Goal: Task Accomplishment & Management: Complete application form

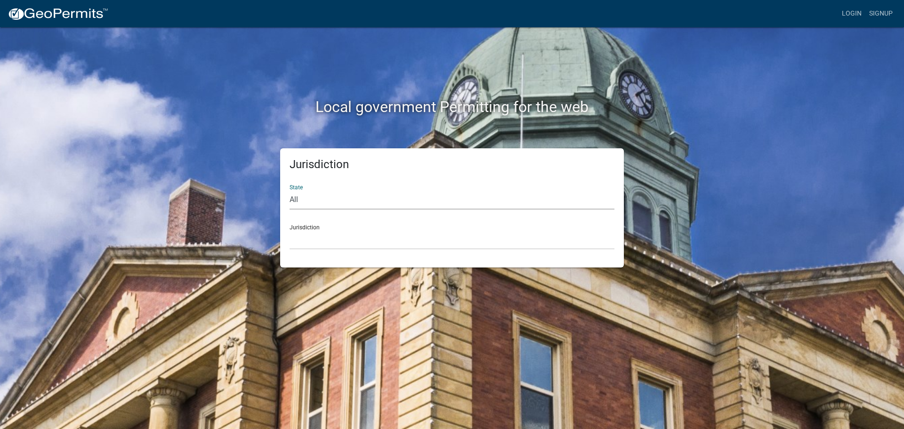
click at [334, 197] on select "All [US_STATE] [US_STATE] [US_STATE] [US_STATE] [US_STATE] [US_STATE] [US_STATE…" at bounding box center [451, 199] width 325 height 19
select select "[US_STATE]"
click at [289, 190] on select "All [US_STATE] [US_STATE] [US_STATE] [US_STATE] [US_STATE] [US_STATE] [US_STATE…" at bounding box center [451, 199] width 325 height 19
click at [315, 235] on select "[GEOGRAPHIC_DATA], [US_STATE] [GEOGRAPHIC_DATA], [US_STATE] [GEOGRAPHIC_DATA], …" at bounding box center [451, 239] width 325 height 19
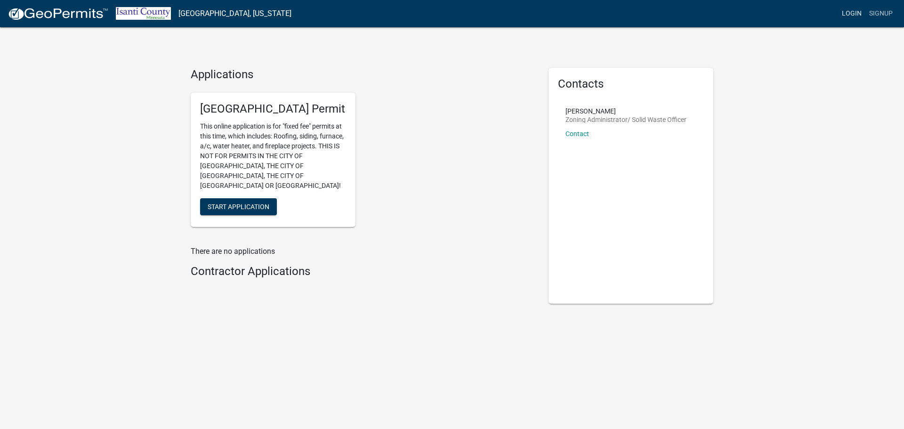
click at [851, 11] on link "Login" at bounding box center [851, 14] width 27 height 18
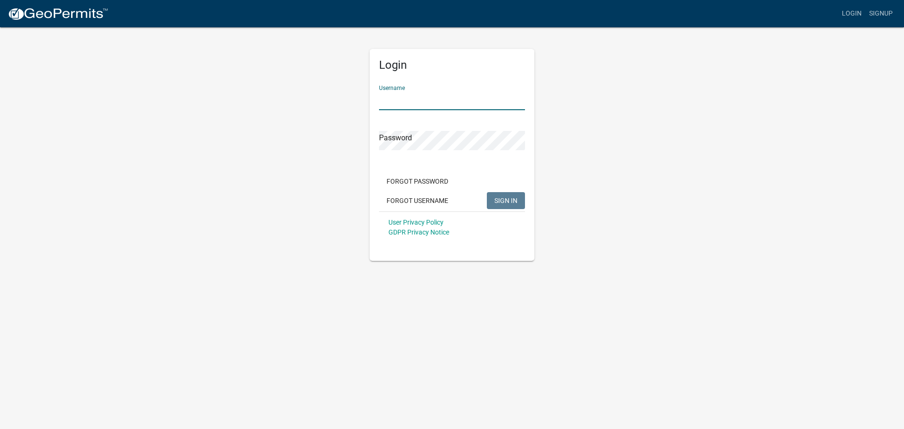
click at [386, 101] on input "Username" at bounding box center [452, 100] width 146 height 19
type input "owens12"
click at [501, 198] on span "SIGN IN" at bounding box center [505, 200] width 23 height 8
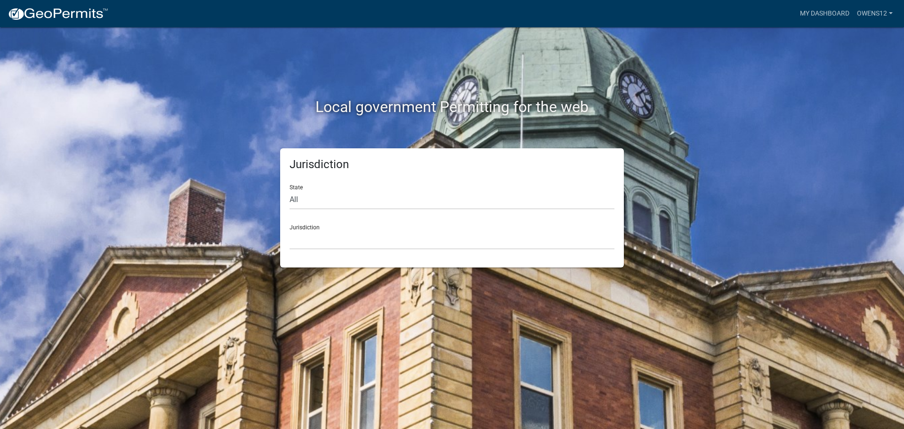
drag, startPoint x: 361, startPoint y: 186, endPoint x: 353, endPoint y: 191, distance: 10.1
click at [361, 186] on div "State All [US_STATE] [US_STATE] [US_STATE] [US_STATE] [US_STATE] [US_STATE] [US…" at bounding box center [451, 193] width 325 height 32
click at [338, 199] on select "All [US_STATE] [US_STATE] [US_STATE] [US_STATE] [US_STATE] [US_STATE] [US_STATE…" at bounding box center [451, 199] width 325 height 19
select select "[US_STATE]"
click at [289, 190] on select "All [US_STATE] [US_STATE] [US_STATE] [US_STATE] [US_STATE] [US_STATE] [US_STATE…" at bounding box center [451, 199] width 325 height 19
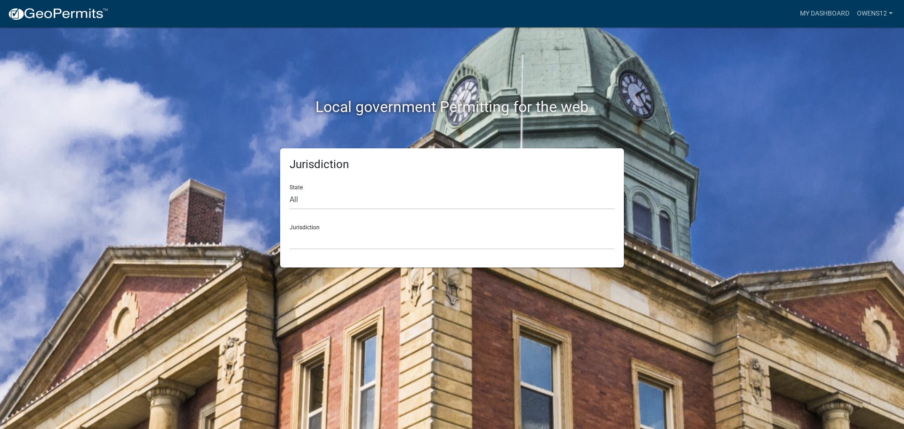
click at [337, 228] on div "Jurisdiction [GEOGRAPHIC_DATA], [US_STATE] [GEOGRAPHIC_DATA], [US_STATE] [GEOGR…" at bounding box center [451, 233] width 325 height 32
click at [319, 232] on select "[GEOGRAPHIC_DATA], [US_STATE] [GEOGRAPHIC_DATA], [US_STATE] [GEOGRAPHIC_DATA], …" at bounding box center [451, 239] width 325 height 19
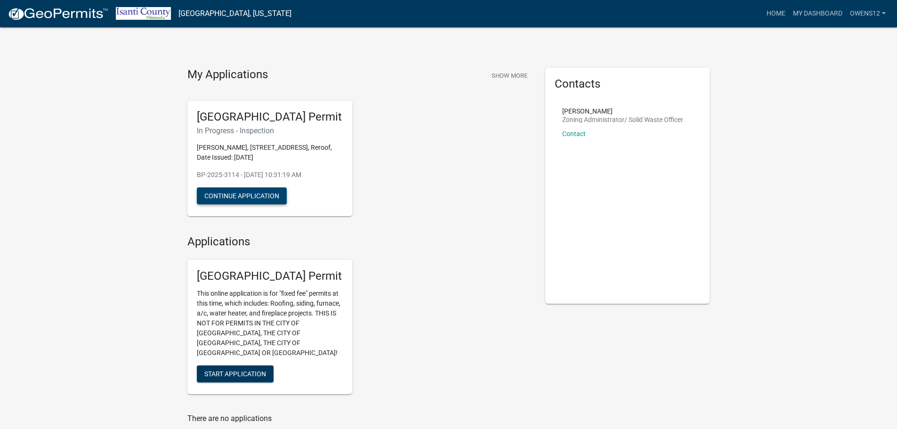
click at [232, 194] on button "Continue Application" at bounding box center [242, 195] width 90 height 17
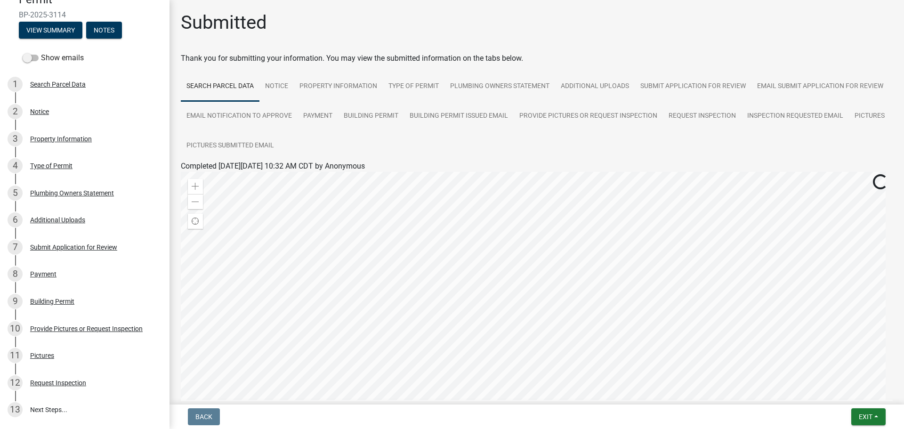
scroll to position [205, 0]
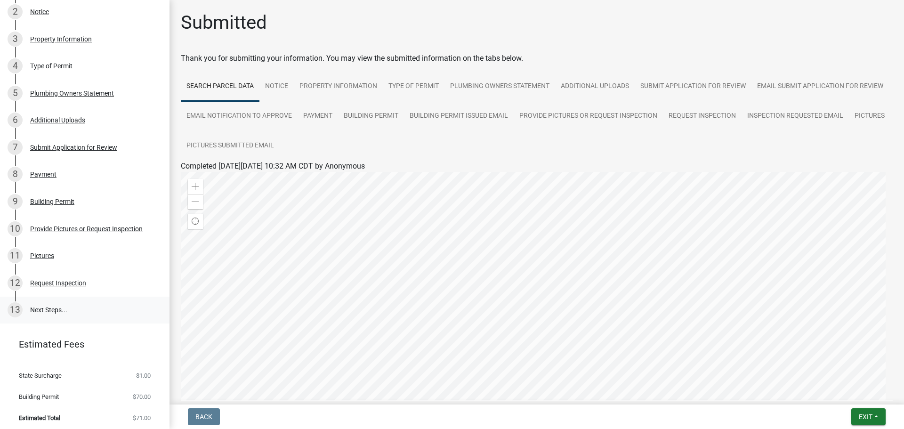
click at [37, 300] on link "13 Next Steps..." at bounding box center [84, 310] width 169 height 27
click at [71, 280] on div "Request Inspection" at bounding box center [58, 283] width 56 height 7
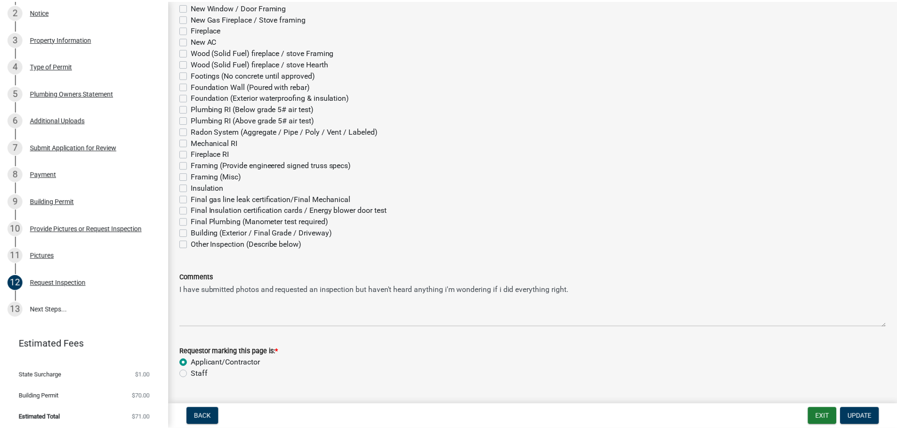
scroll to position [136, 0]
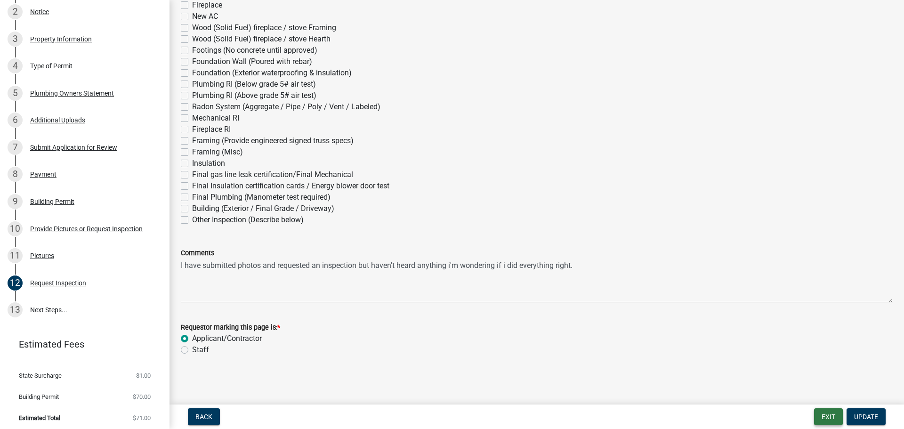
click at [828, 416] on button "Exit" at bounding box center [828, 416] width 29 height 17
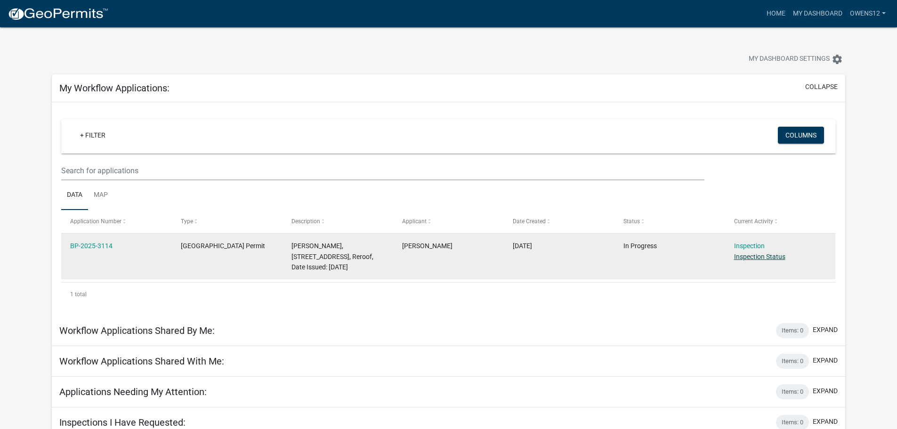
click at [752, 253] on link "Inspection Status" at bounding box center [759, 257] width 51 height 8
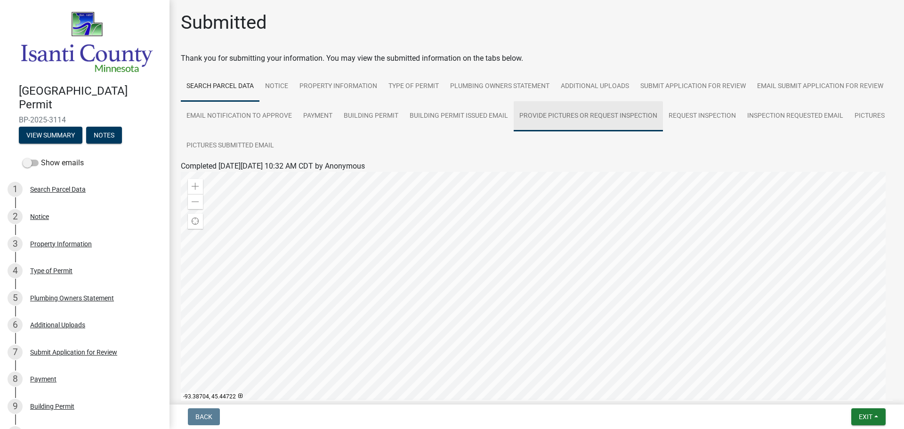
click at [663, 114] on link "Provide Pictures or Request Inspection" at bounding box center [588, 116] width 149 height 30
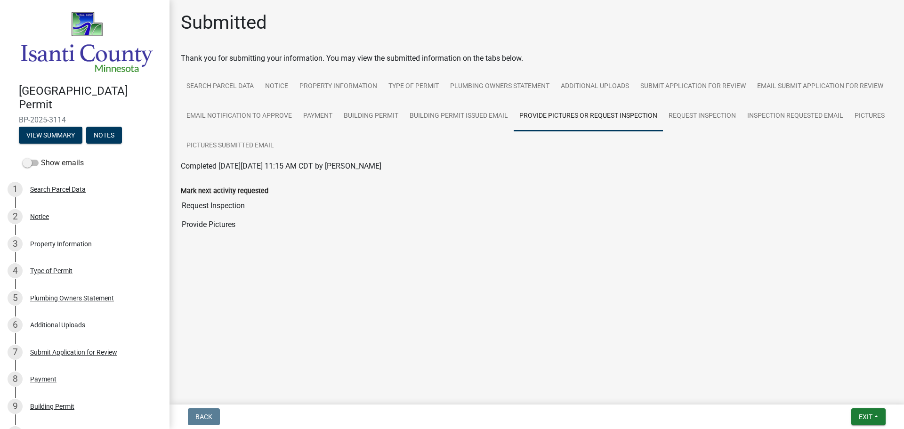
click at [214, 207] on input "Request Inspection" at bounding box center [537, 205] width 712 height 19
click at [204, 225] on input "Provide Pictures" at bounding box center [537, 224] width 712 height 19
click at [465, 292] on main "Submitted Thank you for submitting your information. You may view the submitted…" at bounding box center [536, 200] width 734 height 401
click at [777, 112] on link "Inspection Requested Email" at bounding box center [794, 116] width 107 height 30
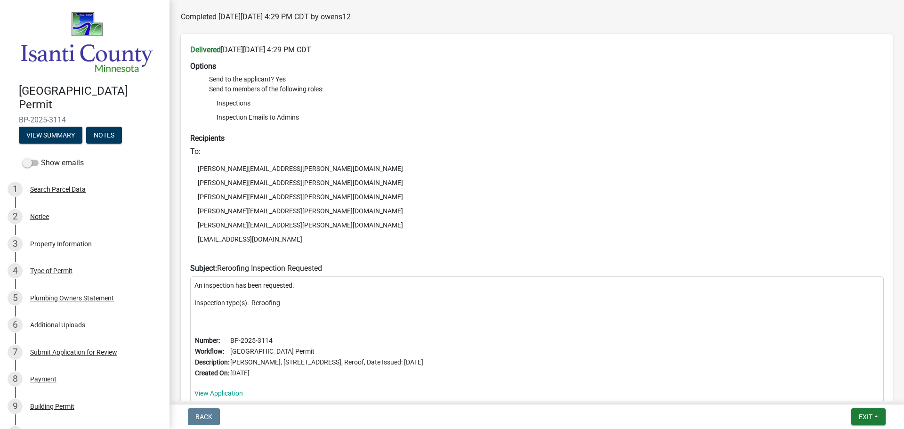
scroll to position [126, 0]
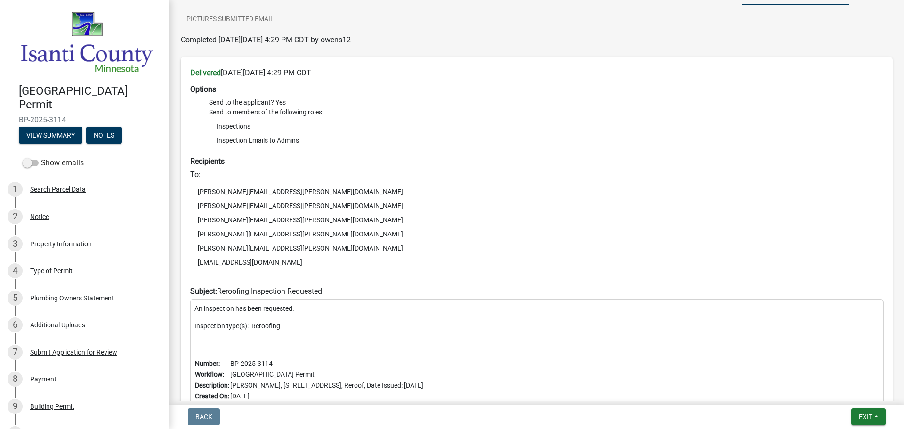
click at [246, 249] on li "[PERSON_NAME][EMAIL_ADDRESS][PERSON_NAME][DOMAIN_NAME]" at bounding box center [536, 248] width 693 height 14
click at [209, 251] on li "[PERSON_NAME][EMAIL_ADDRESS][PERSON_NAME][DOMAIN_NAME]" at bounding box center [536, 248] width 693 height 14
click at [210, 249] on li "[PERSON_NAME][EMAIL_ADDRESS][PERSON_NAME][DOMAIN_NAME]" at bounding box center [536, 248] width 693 height 14
click at [283, 99] on li "Send to the applicant? Yes" at bounding box center [546, 102] width 674 height 10
click at [241, 128] on li "Inspections" at bounding box center [546, 126] width 674 height 14
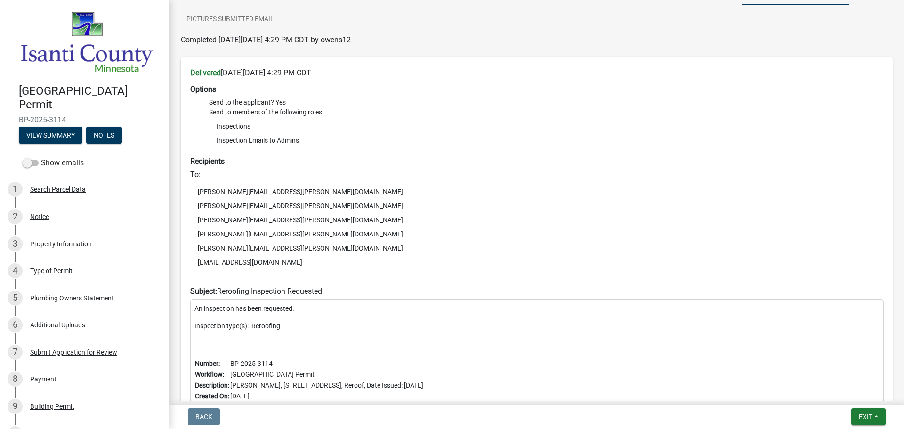
drag, startPoint x: 250, startPoint y: 138, endPoint x: 249, endPoint y: 145, distance: 6.9
click at [249, 138] on li "Inspection Emails to Admins" at bounding box center [546, 140] width 674 height 14
click at [249, 145] on li "Inspection Emails to Admins" at bounding box center [546, 140] width 674 height 14
click at [260, 139] on li "Inspection Emails to Admins" at bounding box center [546, 140] width 674 height 14
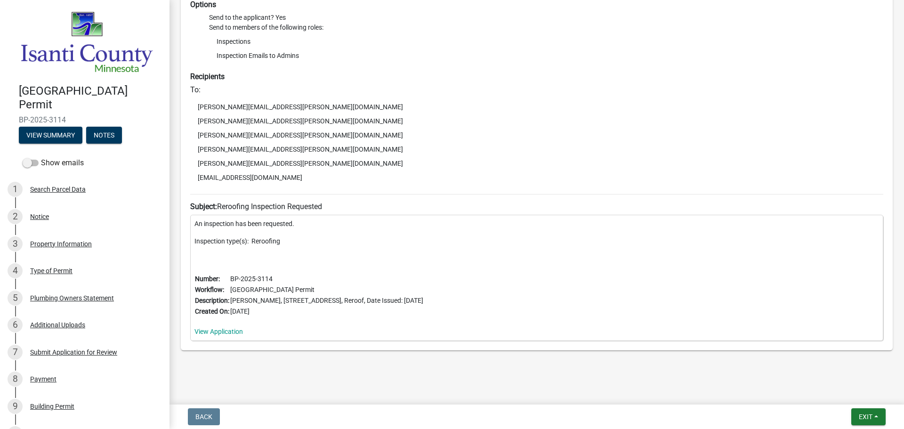
scroll to position [220, 0]
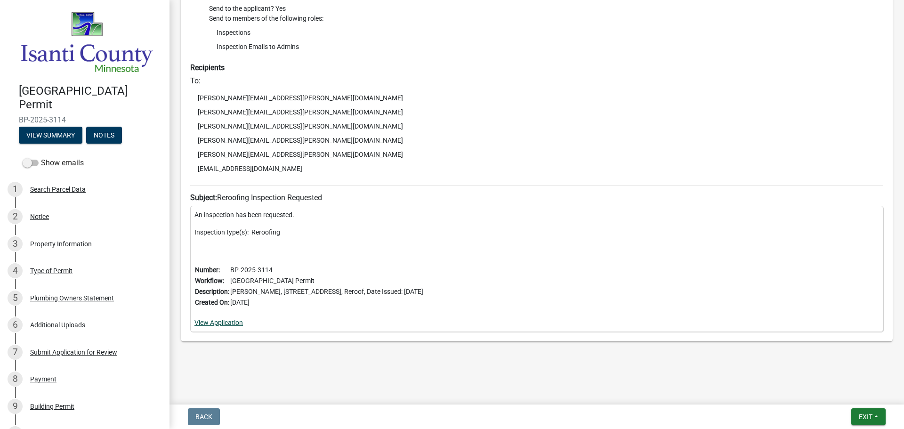
click at [224, 321] on link "View Application" at bounding box center [218, 323] width 48 height 8
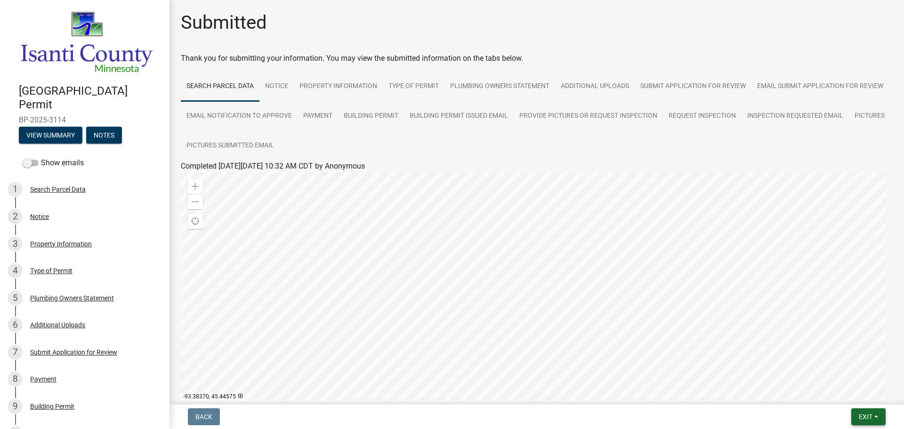
click at [863, 413] on span "Exit" at bounding box center [866, 417] width 14 height 8
click at [843, 391] on button "Save & Exit" at bounding box center [847, 392] width 75 height 23
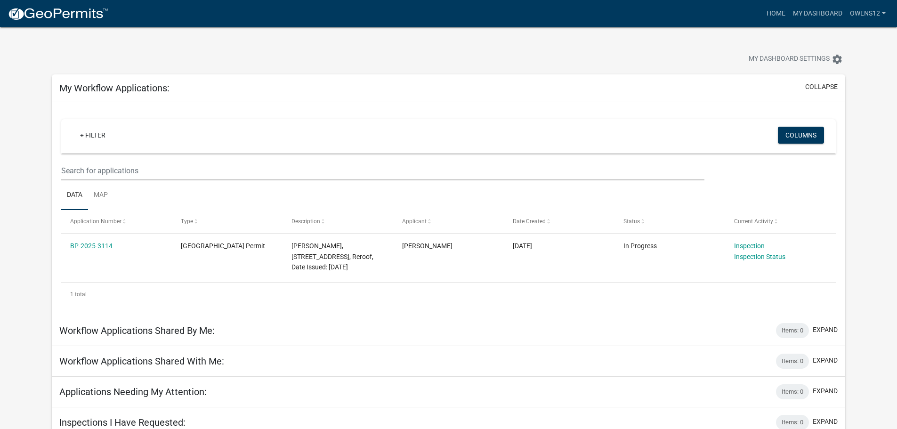
scroll to position [27, 0]
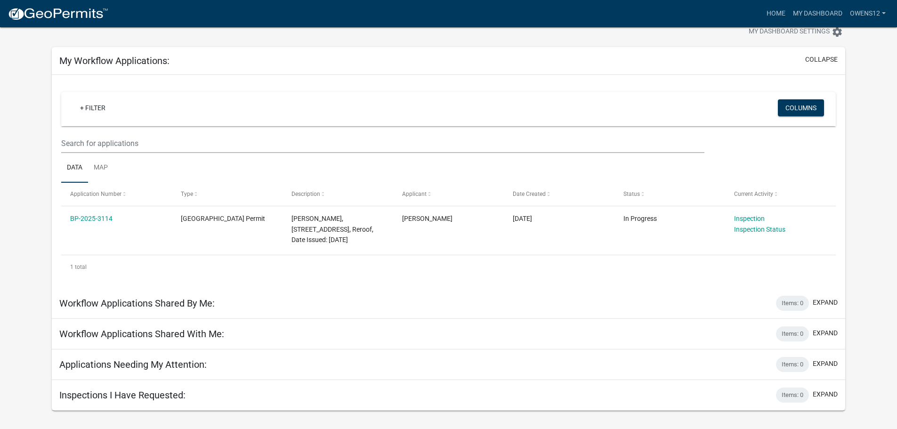
click at [178, 400] on h5 "Inspections I Have Requested:" at bounding box center [122, 394] width 126 height 11
click at [821, 394] on button "expand" at bounding box center [824, 394] width 25 height 10
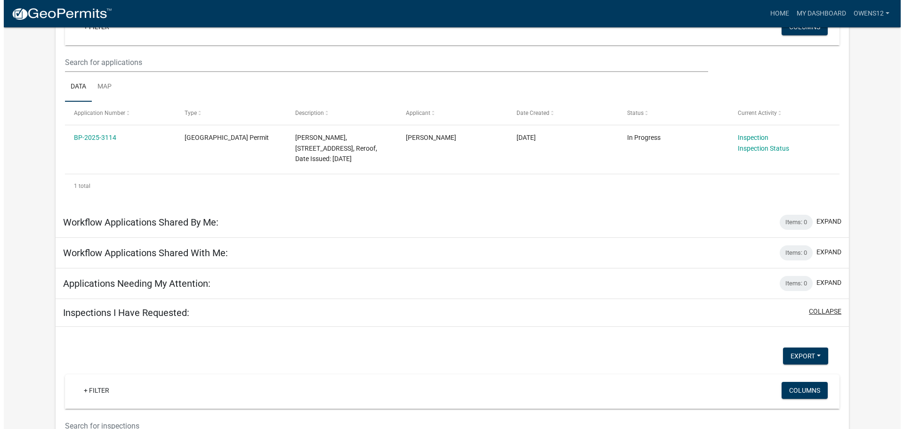
scroll to position [0, 0]
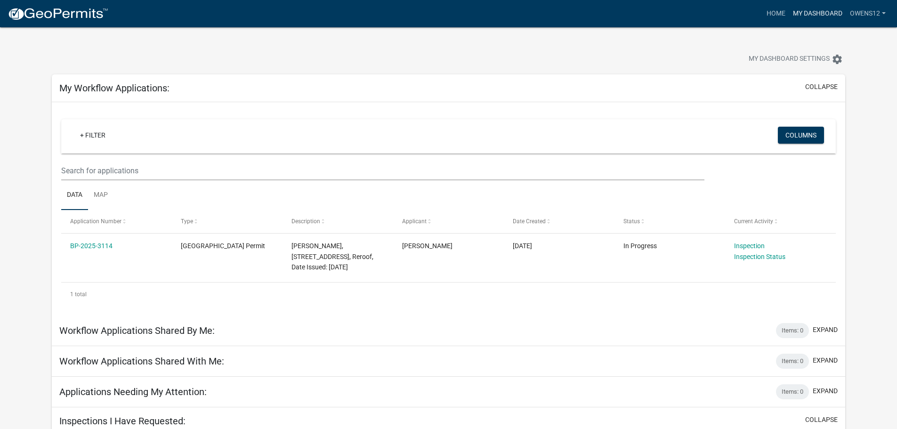
click at [812, 12] on link "My Dashboard" at bounding box center [817, 14] width 57 height 18
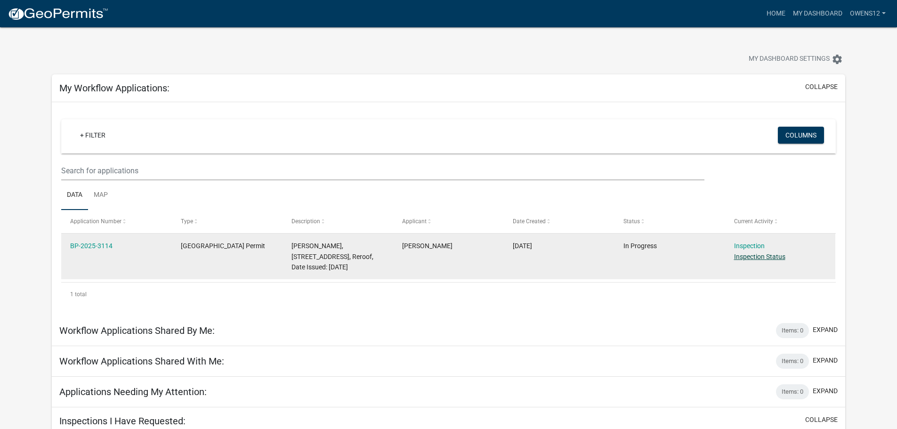
click at [751, 256] on link "Inspection Status" at bounding box center [759, 257] width 51 height 8
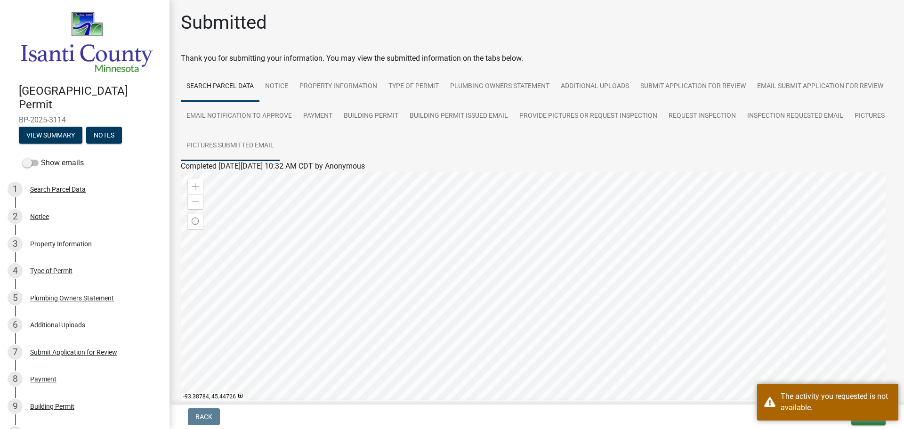
click at [280, 143] on link "Pictures Submitted Email" at bounding box center [230, 146] width 99 height 30
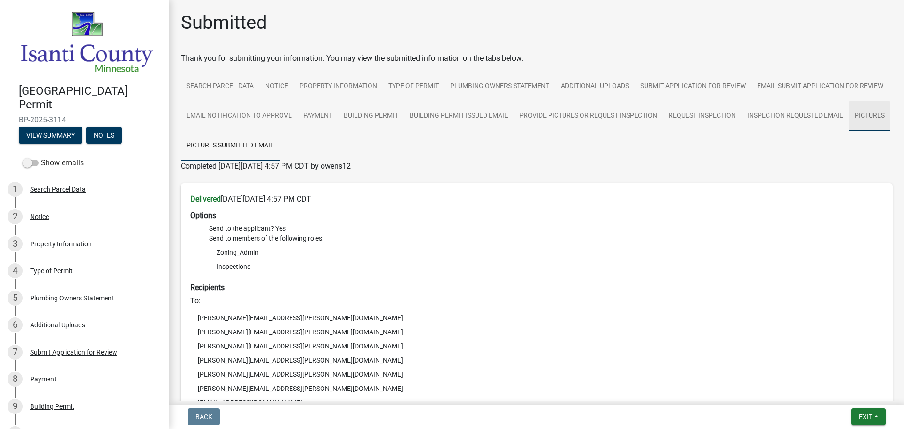
click at [849, 131] on link "Pictures" at bounding box center [869, 116] width 41 height 30
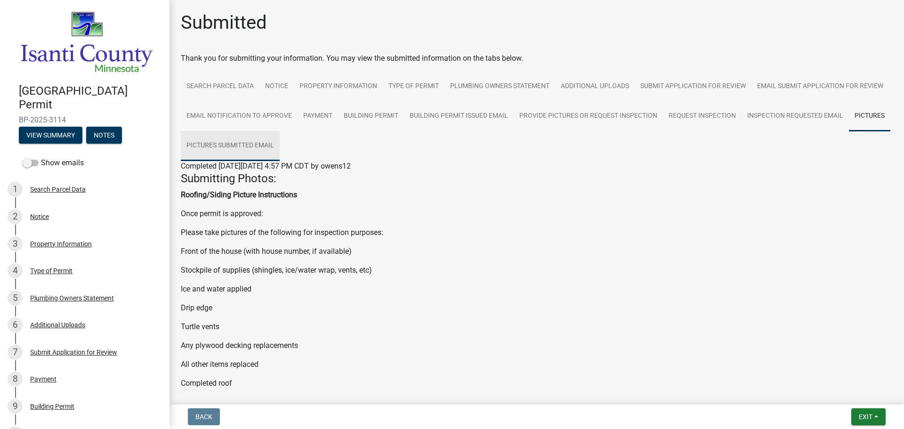
click at [280, 143] on link "Pictures Submitted Email" at bounding box center [230, 146] width 99 height 30
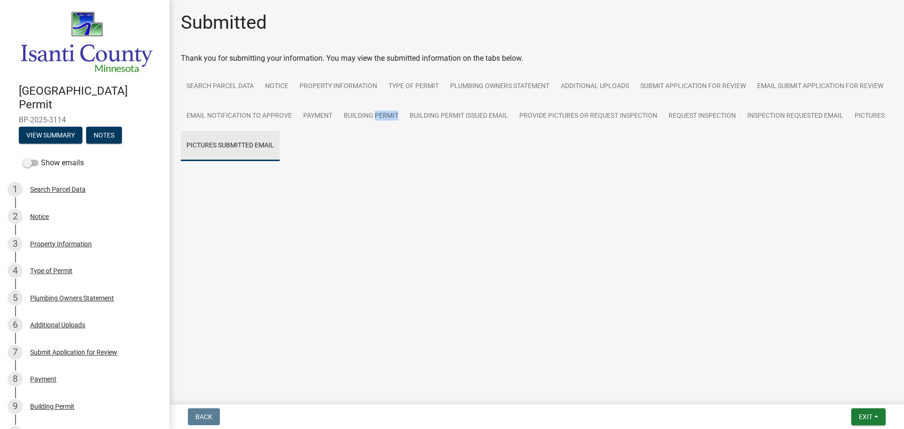
click at [376, 143] on ul "Search Parcel Data Notice Property Information Type of Permit Plumbing Owners S…" at bounding box center [537, 116] width 712 height 89
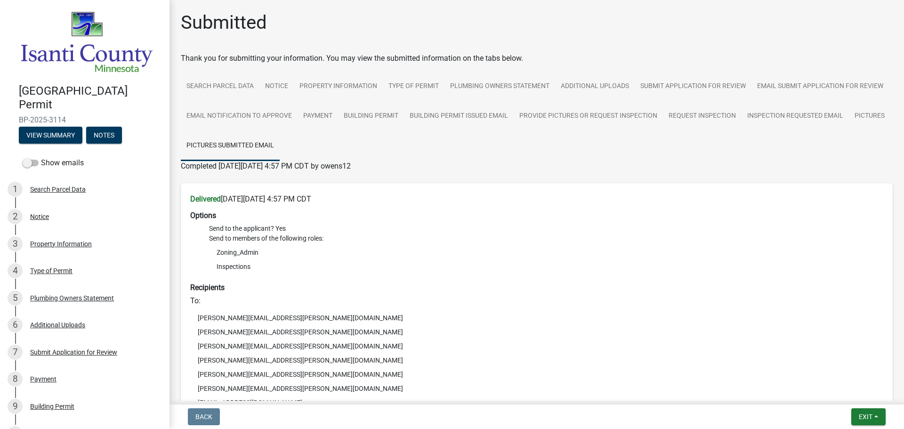
click at [240, 265] on li "Inspections" at bounding box center [546, 266] width 674 height 14
click at [256, 230] on li "Send to the applicant? Yes" at bounding box center [546, 229] width 674 height 10
click at [283, 225] on li "Send to the applicant? Yes" at bounding box center [546, 229] width 674 height 10
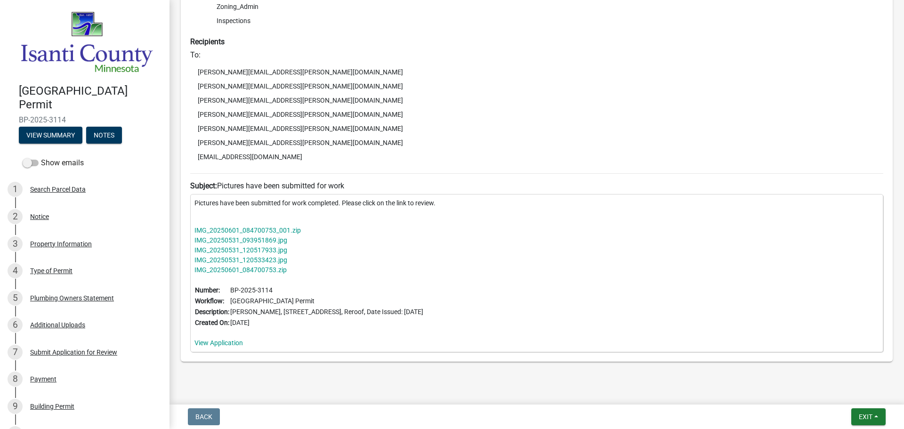
scroll to position [266, 0]
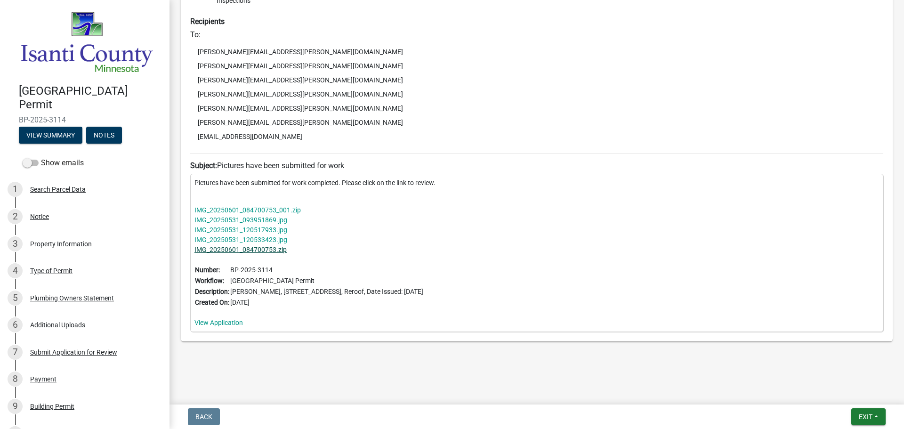
click at [228, 249] on link "IMG_20250601_084700753.zip" at bounding box center [240, 250] width 92 height 8
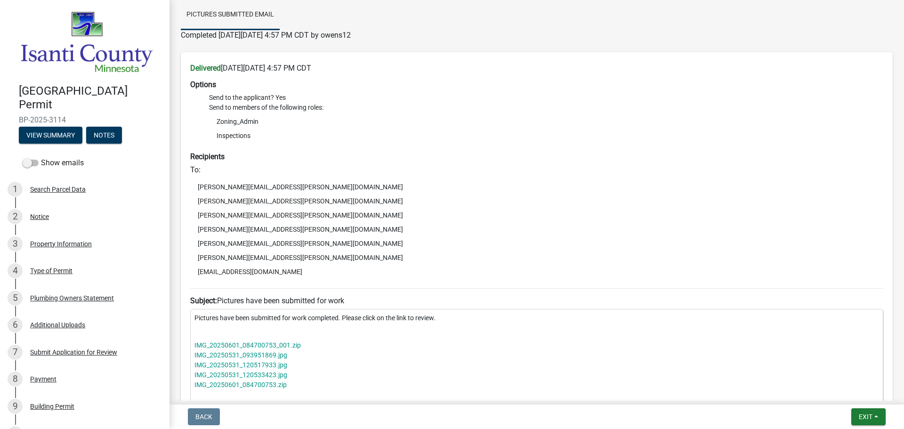
scroll to position [0, 0]
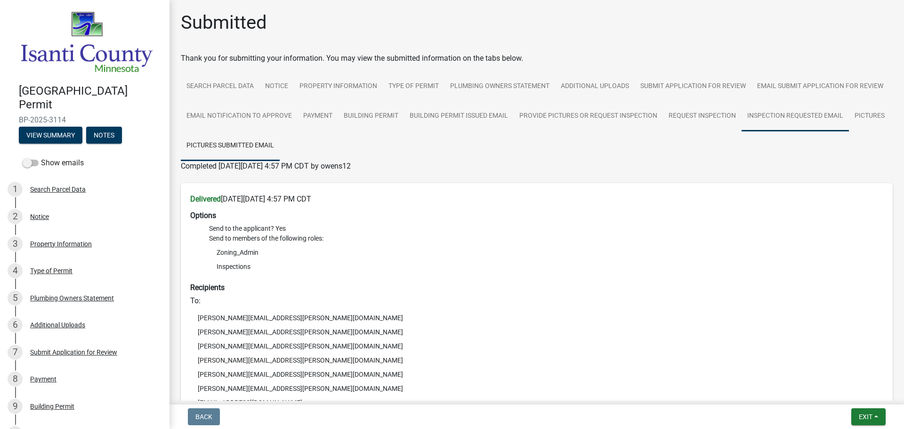
click at [741, 131] on link "Inspection Requested Email" at bounding box center [794, 116] width 107 height 30
click at [251, 375] on li "[PERSON_NAME][EMAIL_ADDRESS][PERSON_NAME][DOMAIN_NAME]" at bounding box center [536, 374] width 693 height 14
click at [252, 375] on li "[PERSON_NAME][EMAIL_ADDRESS][PERSON_NAME][DOMAIN_NAME]" at bounding box center [536, 374] width 693 height 14
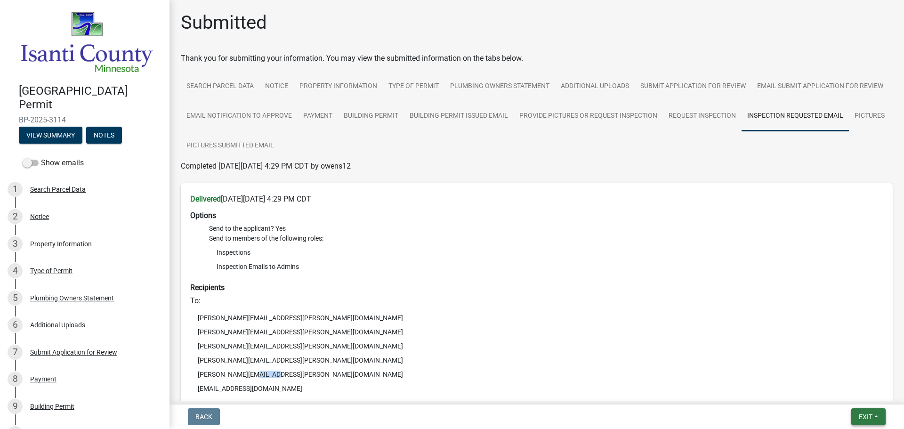
click at [867, 413] on span "Exit" at bounding box center [866, 417] width 14 height 8
click at [851, 392] on button "Save & Exit" at bounding box center [847, 392] width 75 height 23
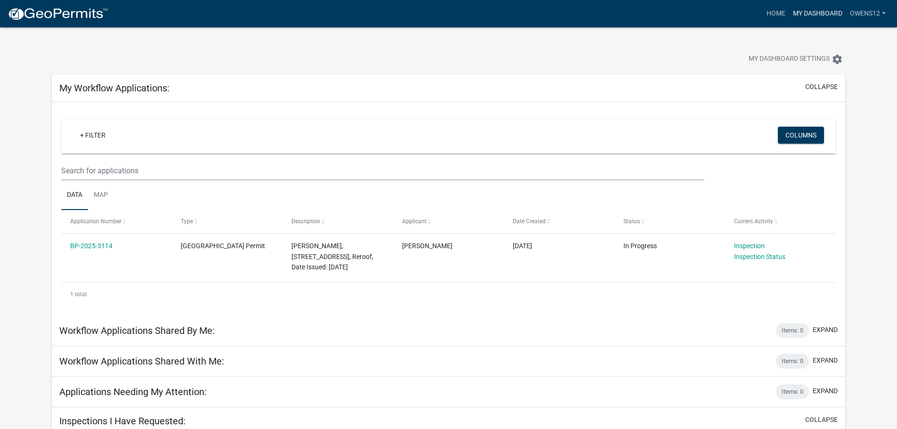
click at [806, 10] on link "My Dashboard" at bounding box center [817, 14] width 57 height 18
click at [774, 9] on link "Home" at bounding box center [776, 14] width 26 height 18
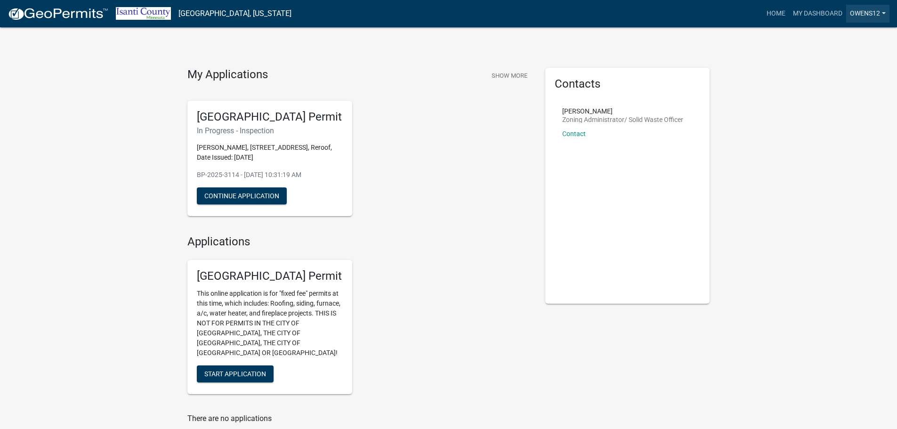
click at [883, 11] on link "owens12" at bounding box center [867, 14] width 43 height 18
click at [839, 69] on link "Logout" at bounding box center [851, 69] width 75 height 23
